Goal: Task Accomplishment & Management: Manage account settings

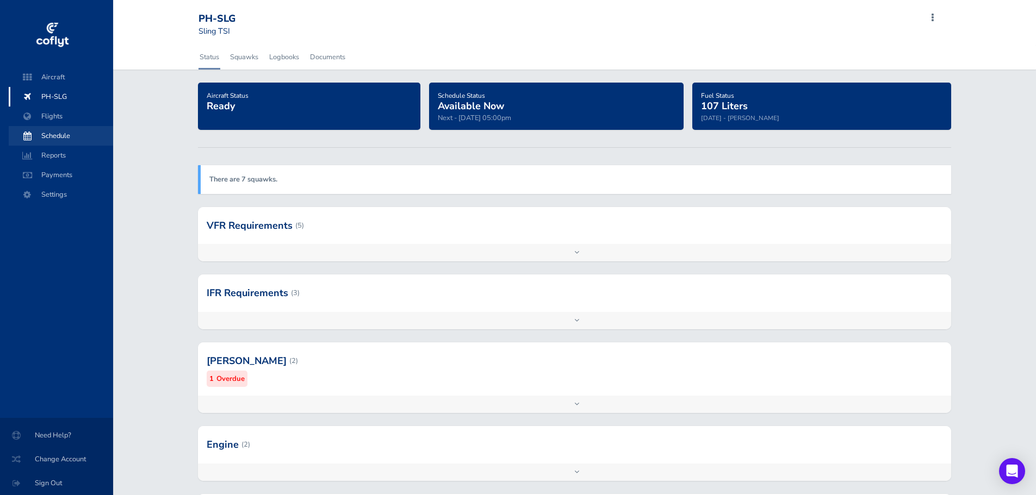
click at [48, 138] on span "Schedule" at bounding box center [61, 136] width 83 height 20
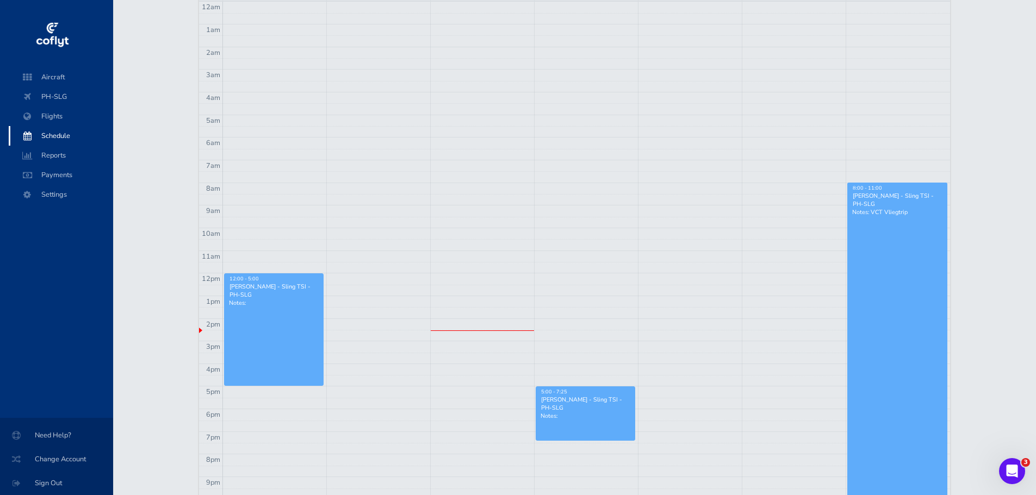
scroll to position [163, 0]
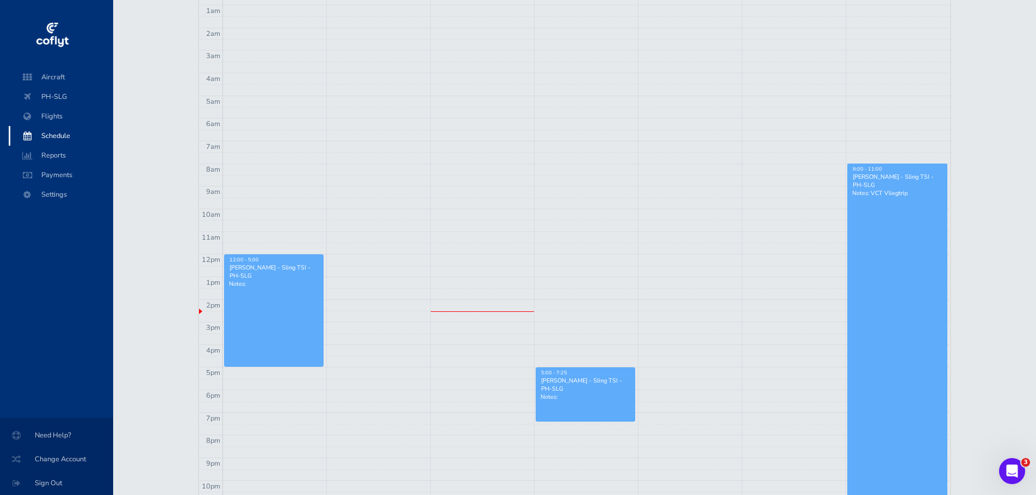
click at [911, 247] on link "8:00 - 11:00 Leon de Vries - Sling TSI - PH-SLG Notes: VCT Vliegtrip" at bounding box center [897, 345] width 100 height 362
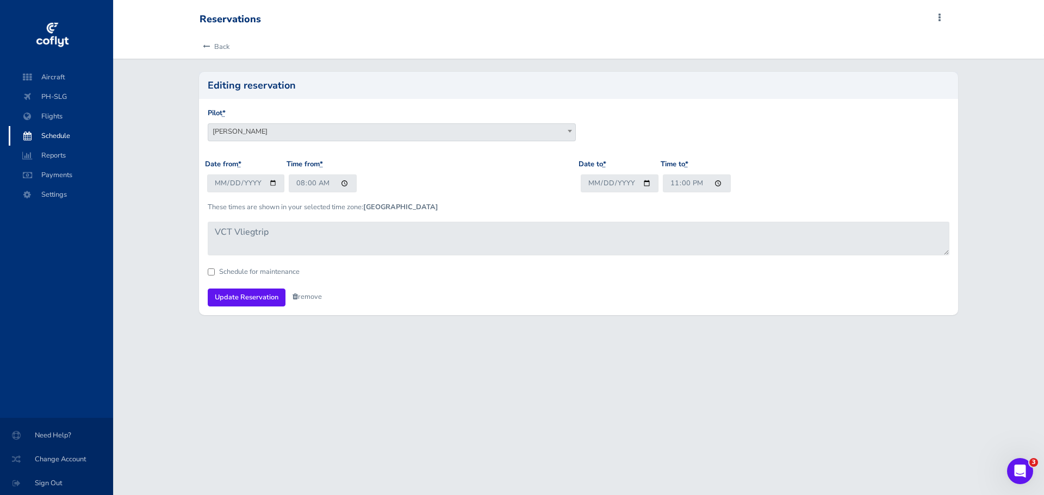
click at [315, 295] on link "remove" at bounding box center [307, 297] width 29 height 10
click at [302, 298] on link "Are you sure?" at bounding box center [319, 298] width 53 height 16
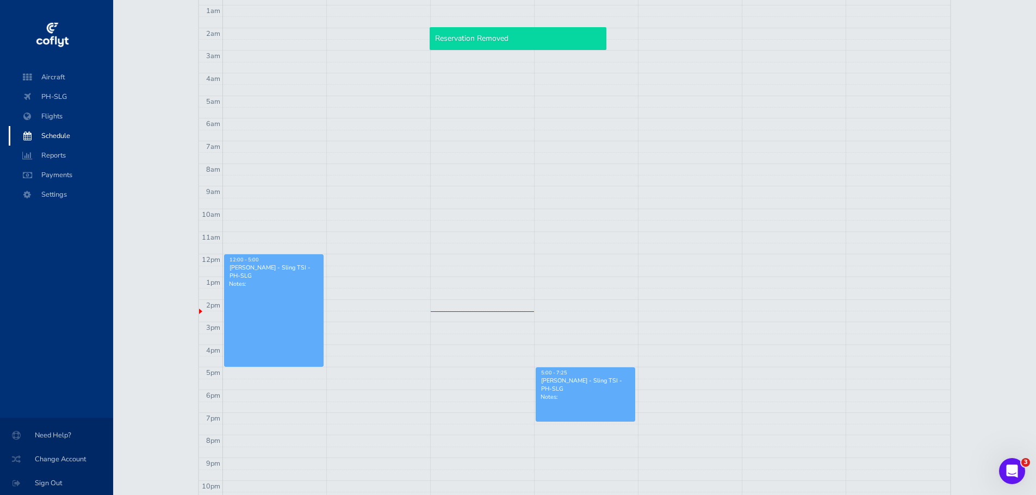
scroll to position [218, 0]
